Goal: Navigation & Orientation: Find specific page/section

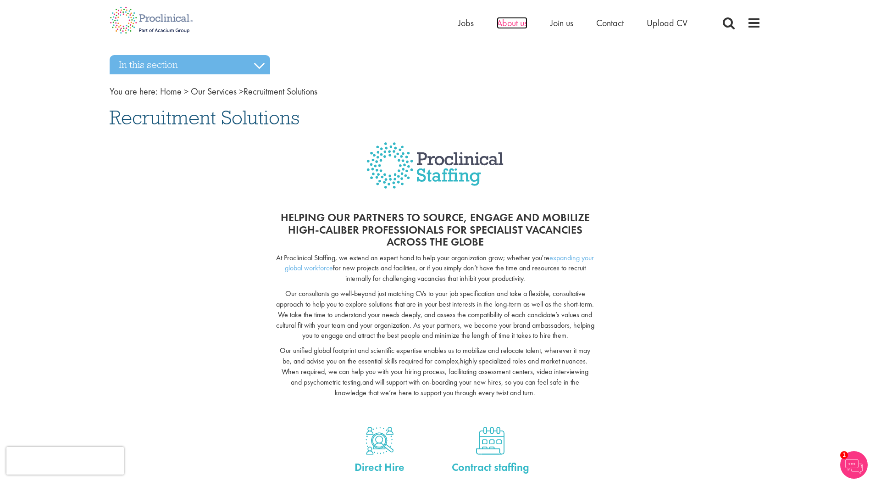
click at [519, 23] on span "About us" at bounding box center [512, 23] width 31 height 12
